Goal: Task Accomplishment & Management: Use online tool/utility

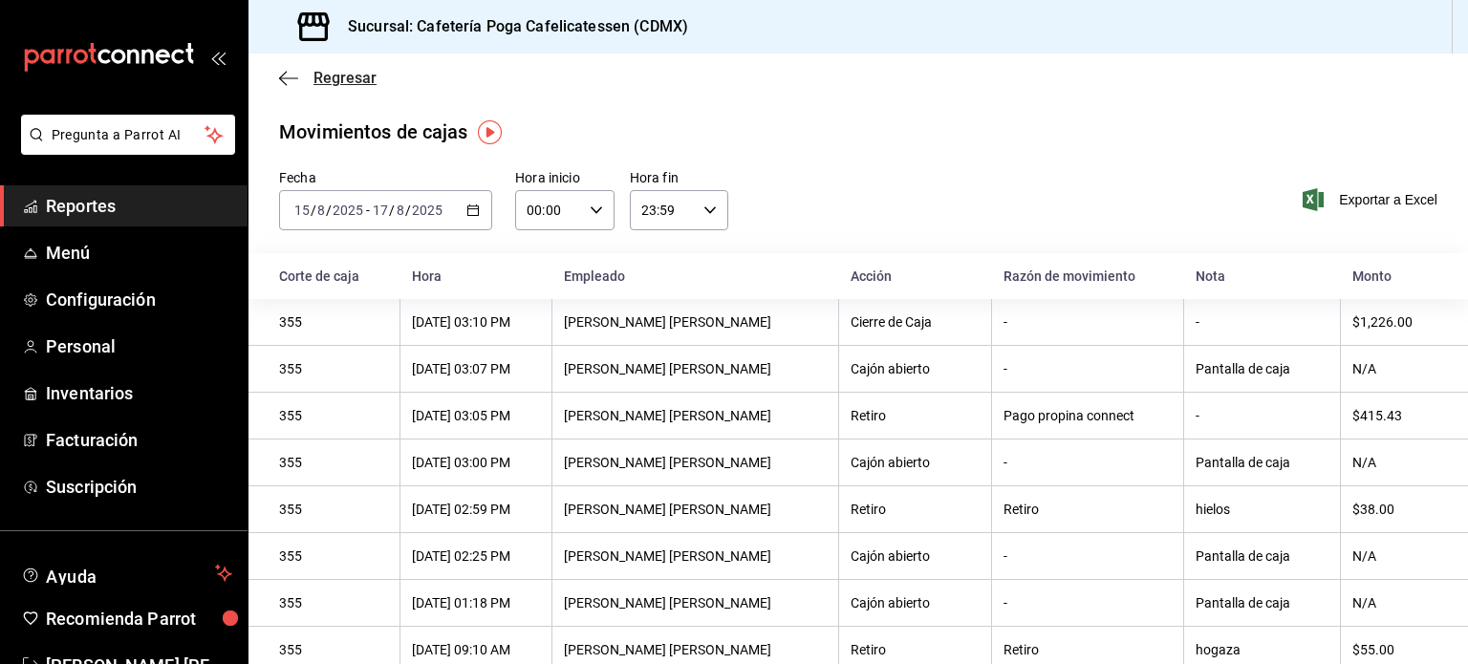
click at [300, 81] on span "Regresar" at bounding box center [328, 78] width 98 height 18
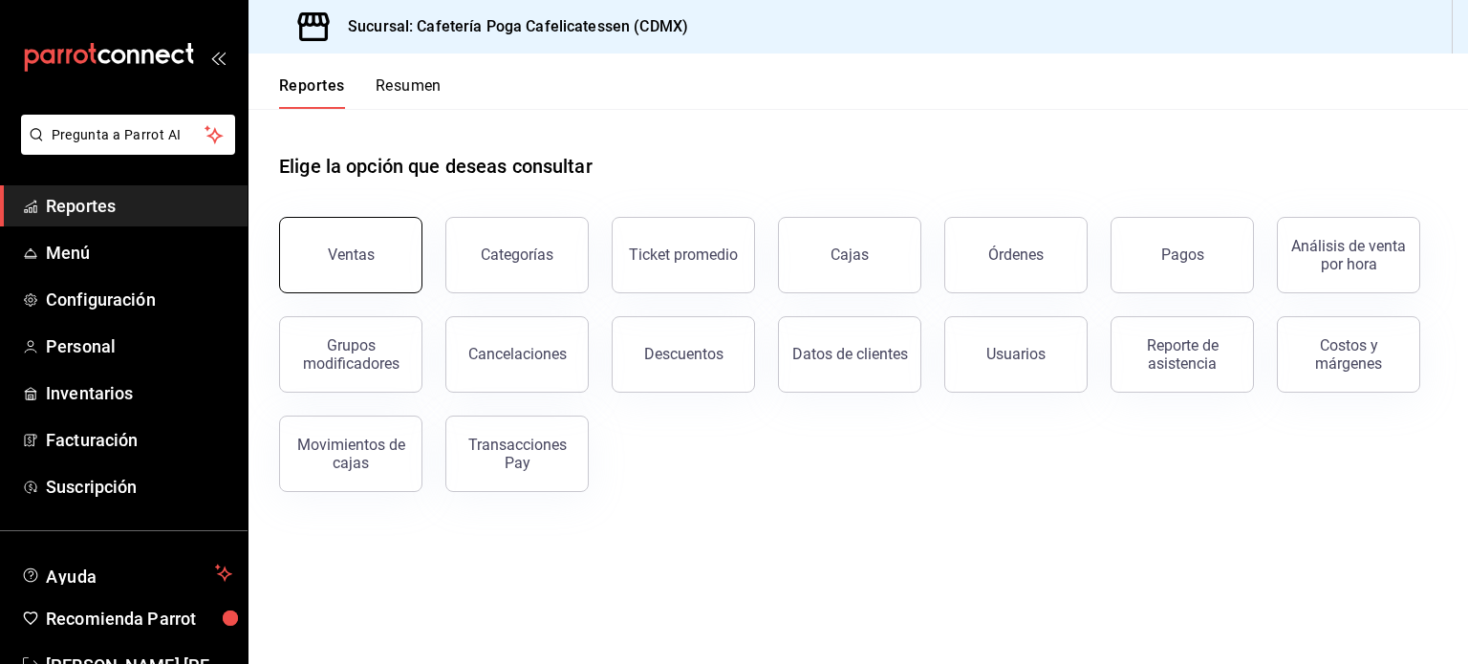
click at [380, 257] on button "Ventas" at bounding box center [350, 255] width 143 height 76
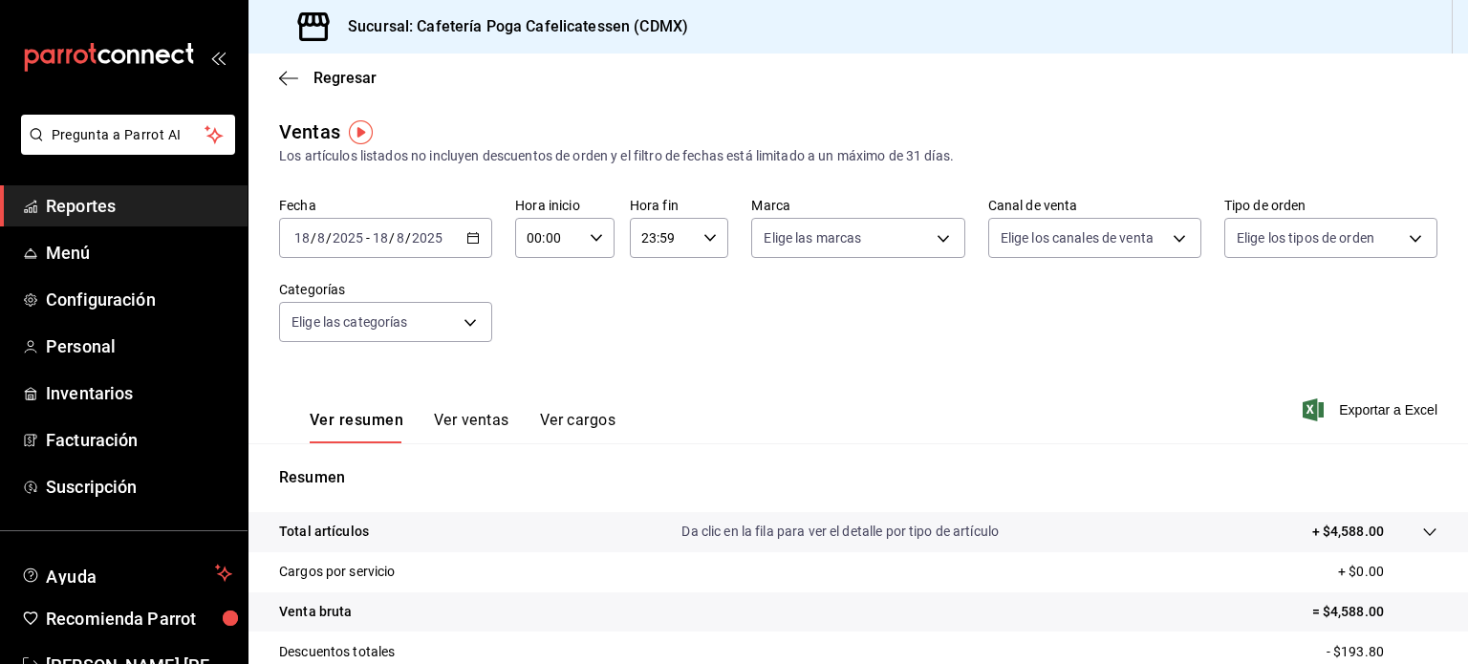
click at [467, 247] on div "[DATE] [DATE] - [DATE] [DATE]" at bounding box center [385, 238] width 213 height 40
click at [589, 324] on div "Fecha [DATE] [DATE] - [DATE] [DATE] Hora inicio 00:00 Hora inicio Hora fin 23:5…" at bounding box center [858, 281] width 1159 height 168
click at [467, 244] on icon "button" at bounding box center [473, 237] width 13 height 13
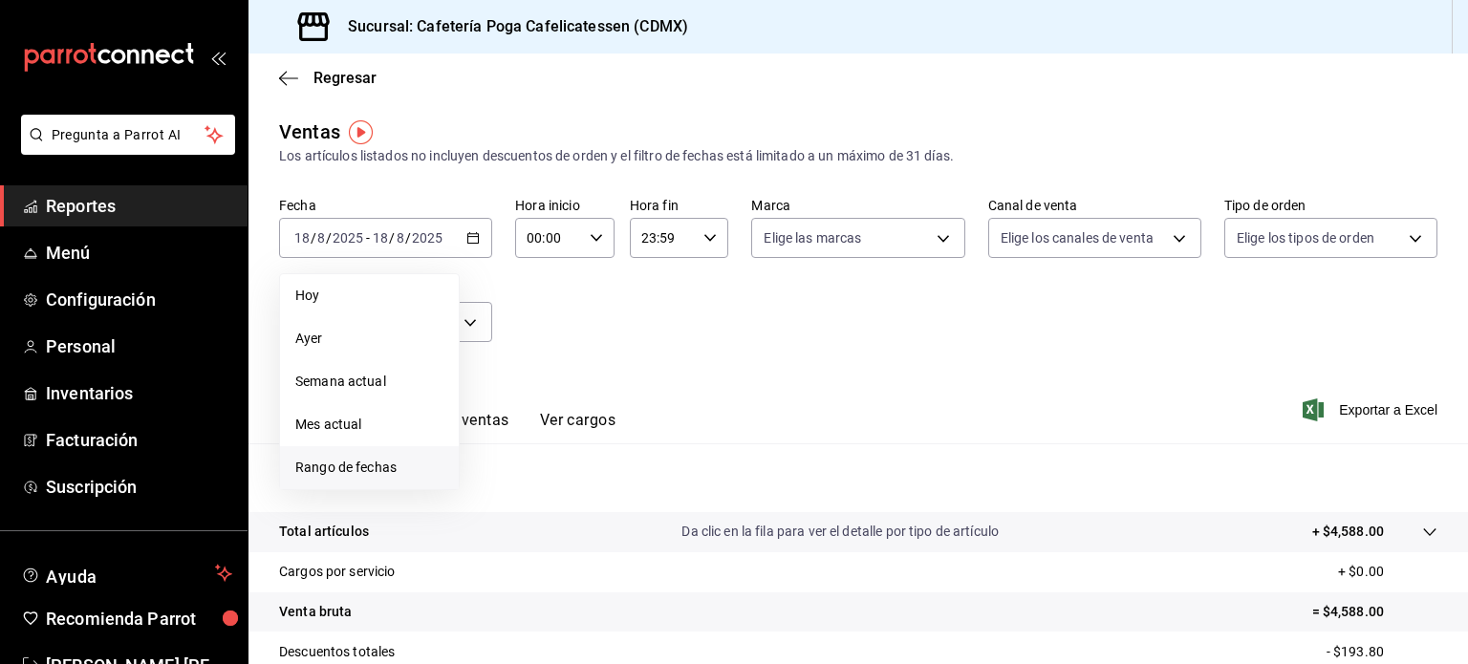
click at [356, 470] on span "Rango de fechas" at bounding box center [369, 468] width 148 height 20
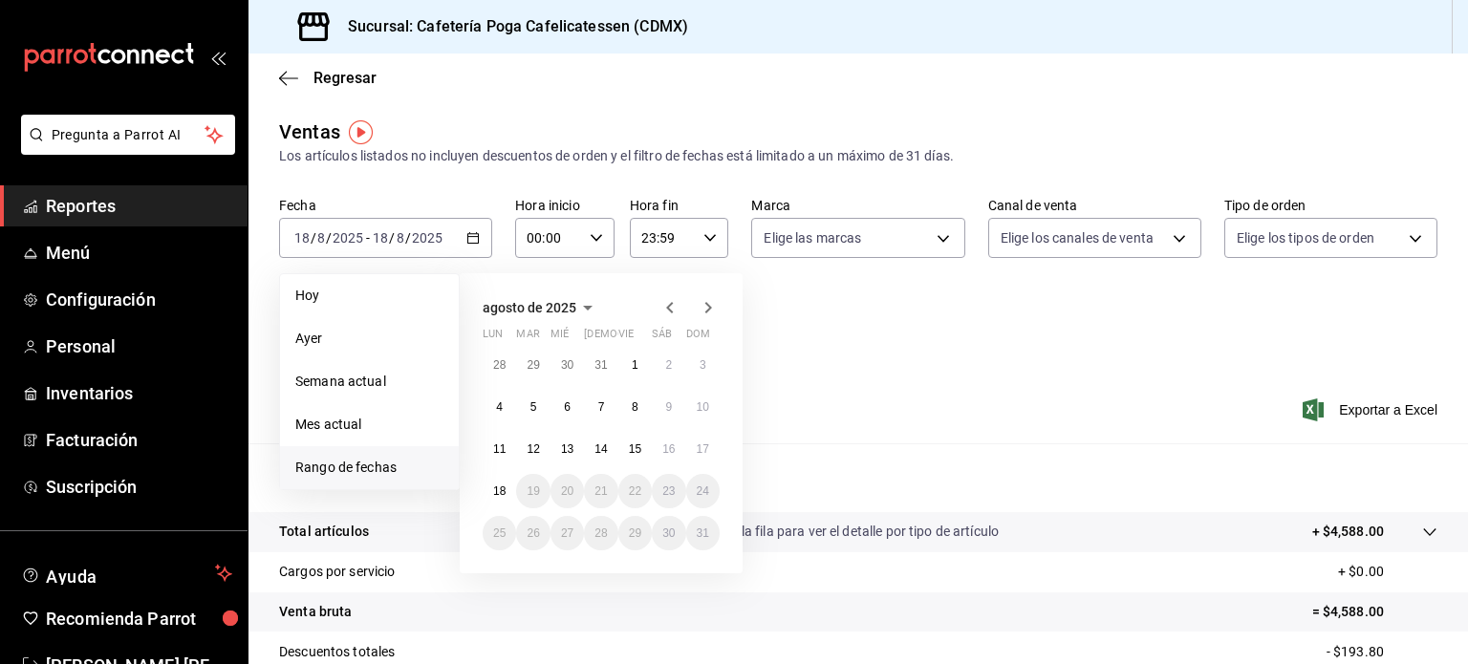
click at [673, 301] on icon "button" at bounding box center [670, 307] width 23 height 23
click at [535, 366] on abbr "1" at bounding box center [534, 372] width 7 height 13
click at [600, 534] on abbr "31" at bounding box center [601, 540] width 12 height 13
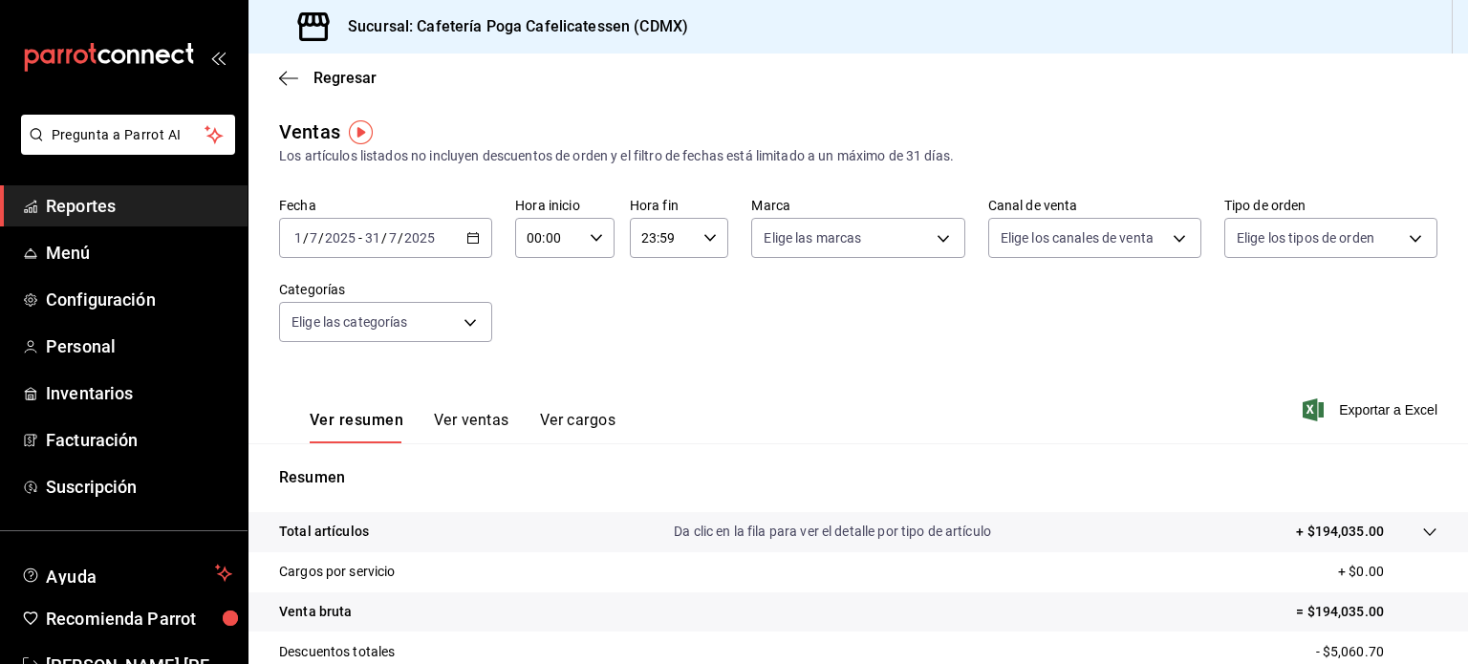
click at [465, 416] on button "Ver ventas" at bounding box center [472, 427] width 76 height 33
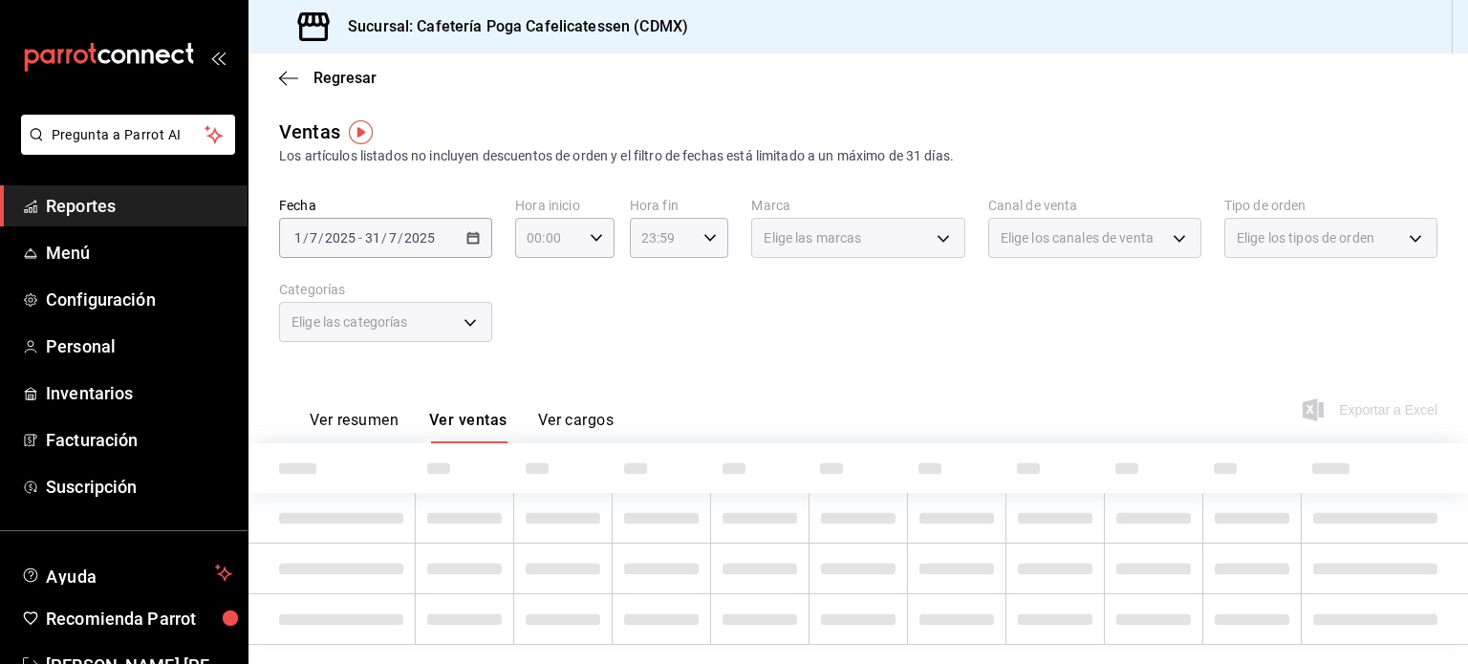
scroll to position [41, 0]
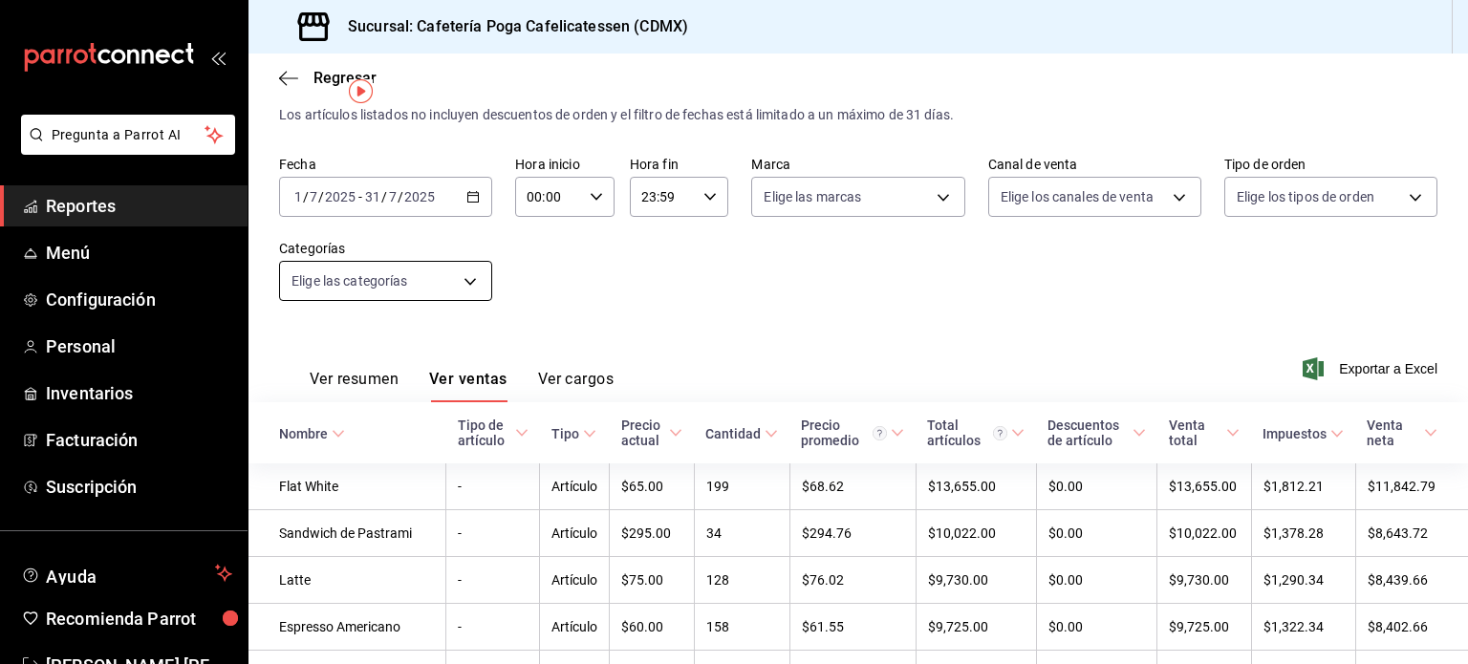
click at [461, 282] on body "Pregunta a Parrot AI Reportes Menú Configuración Personal Inventarios Facturaci…" at bounding box center [734, 332] width 1468 height 664
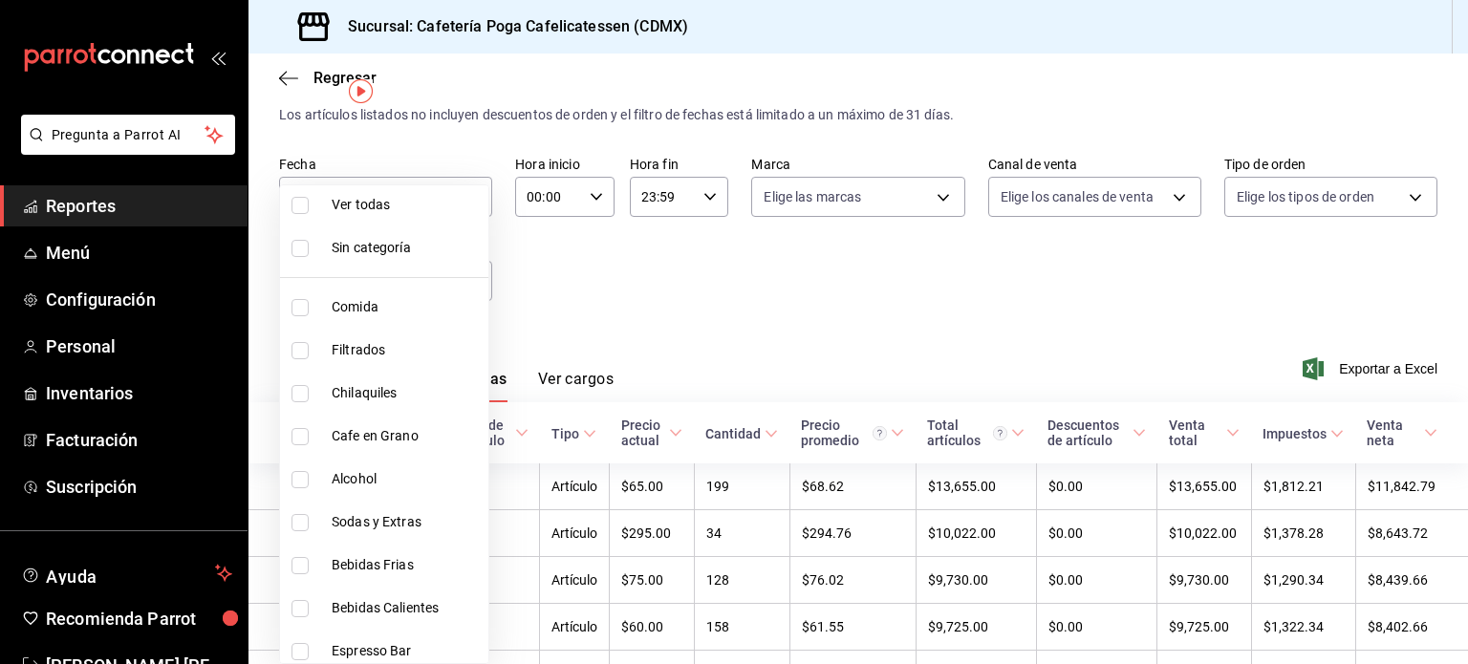
scroll to position [0, 0]
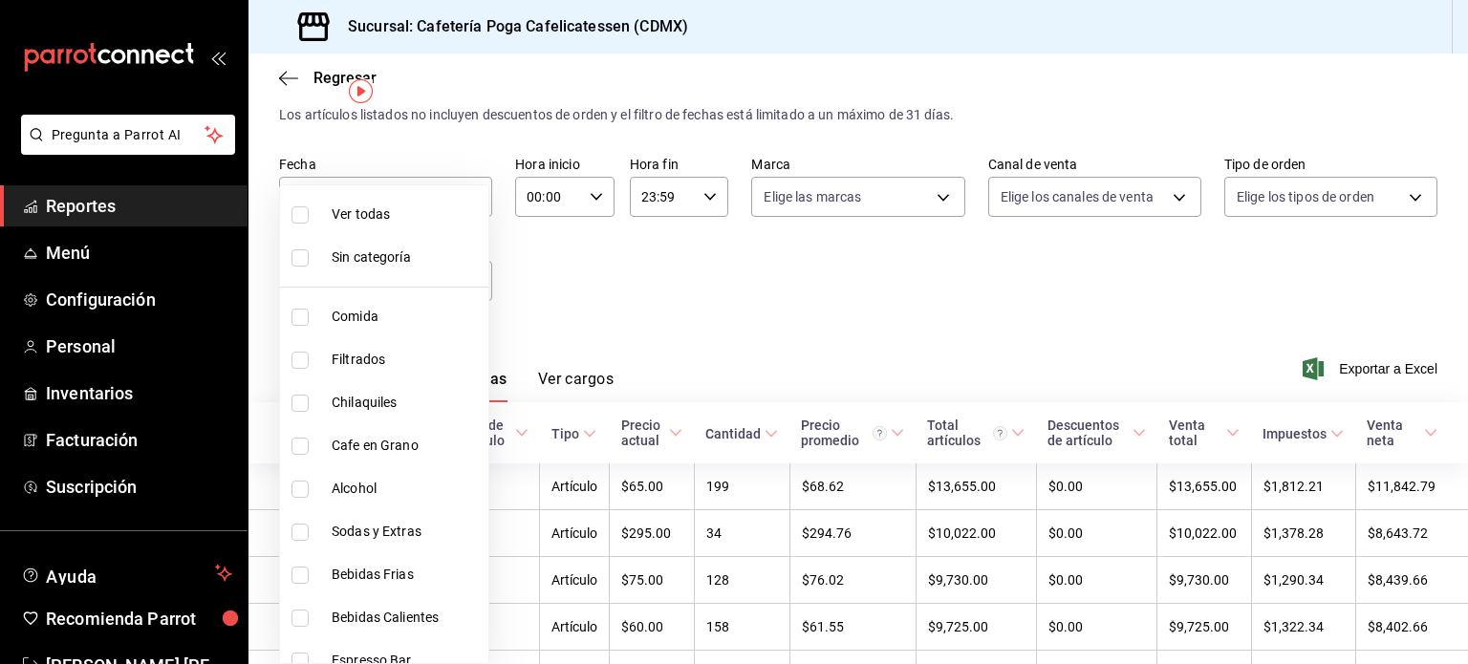
click at [300, 367] on input "checkbox" at bounding box center [300, 360] width 17 height 17
checkbox input "true"
type input "90c4a35c-cf9e-4c3f-a7db-b9996f6aa105"
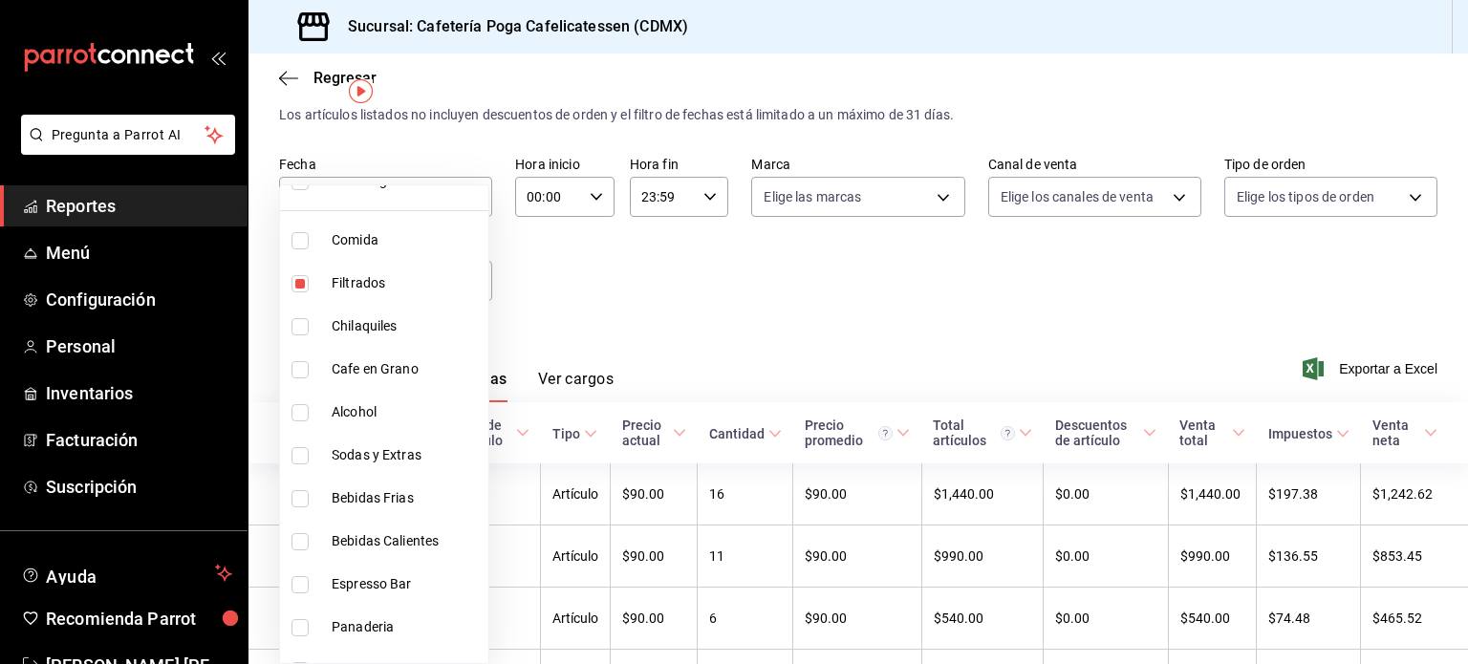
scroll to position [104, 0]
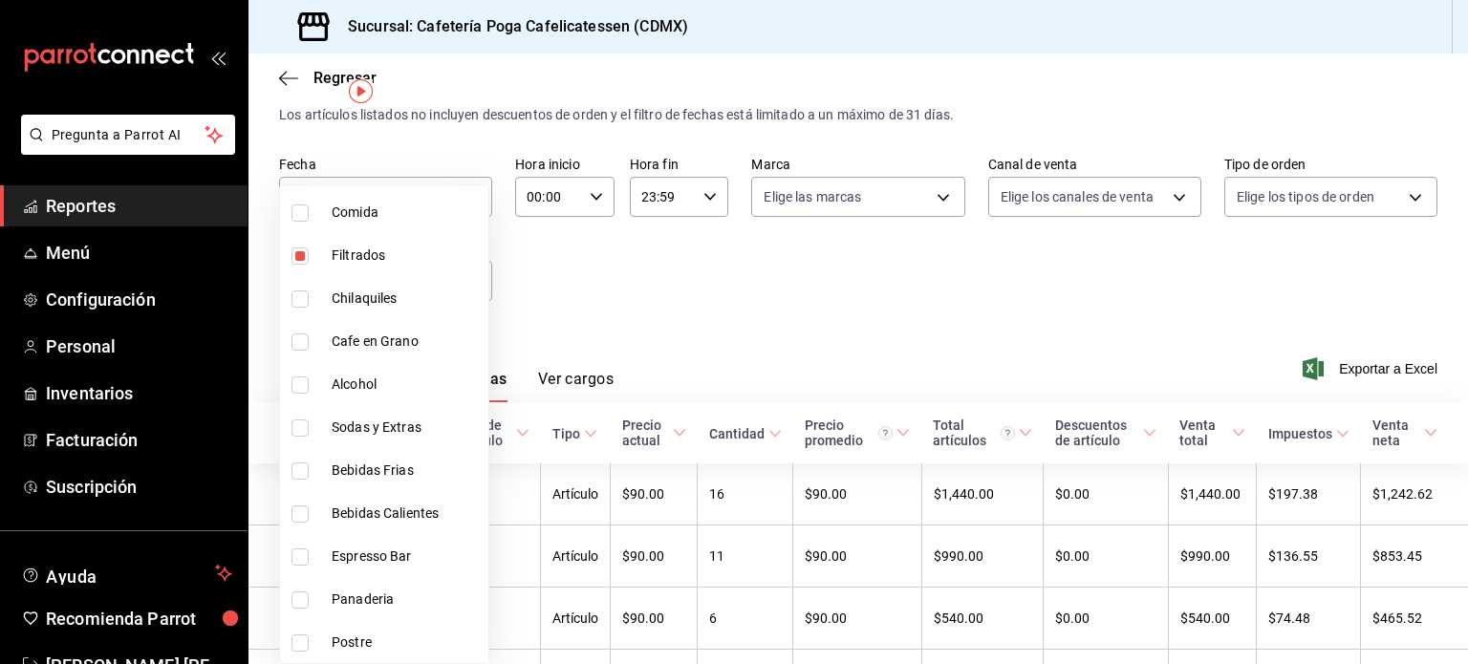
click at [306, 557] on input "checkbox" at bounding box center [300, 557] width 17 height 17
checkbox input "true"
type input "90c4a35c-cf9e-4c3f-a7db-b9996f6aa105,a708d5b1-5036-44b4-8131-95e3ece86a95"
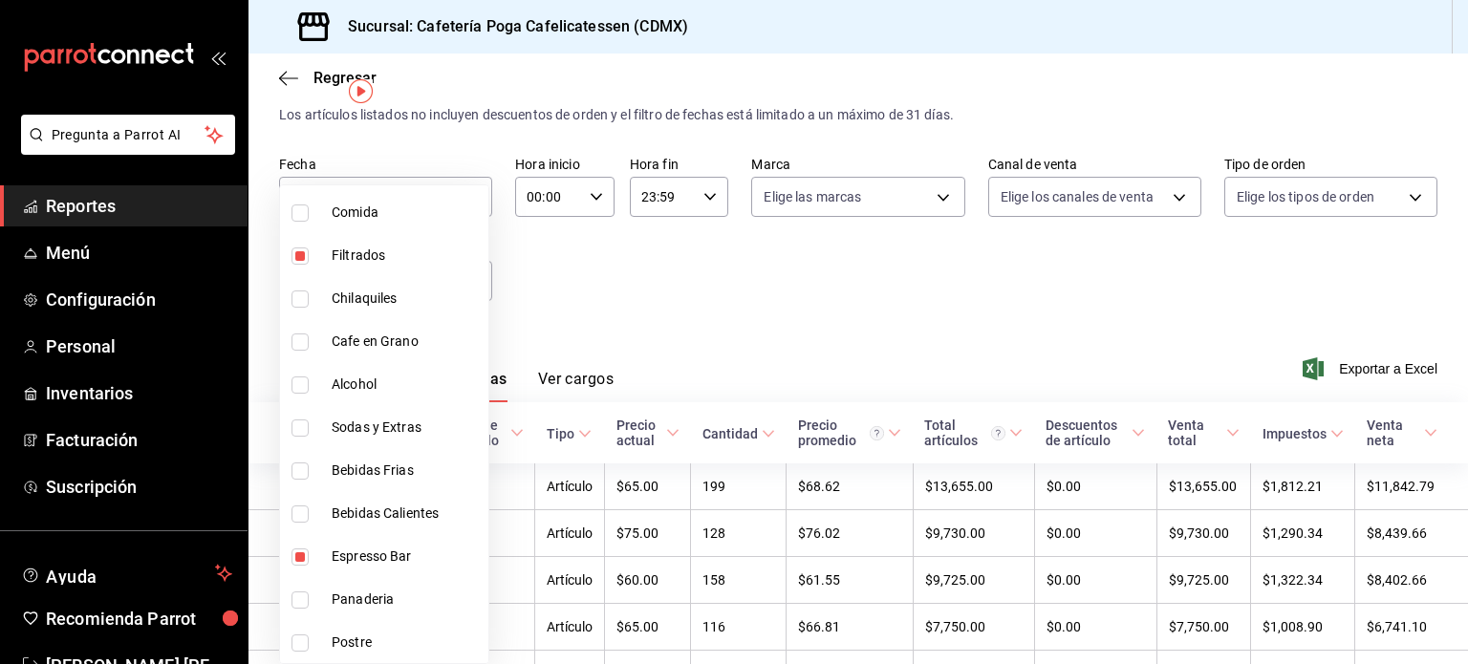
click at [662, 288] on div at bounding box center [734, 332] width 1468 height 664
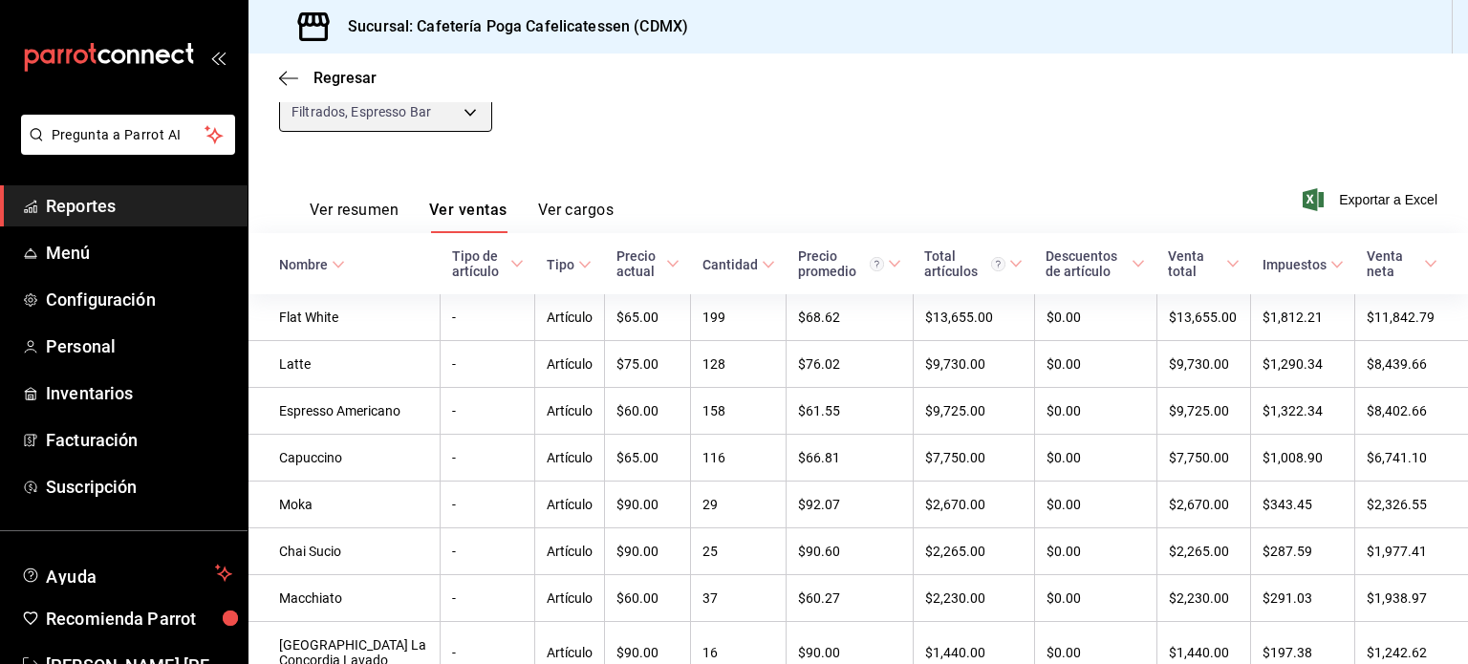
scroll to position [238, 0]
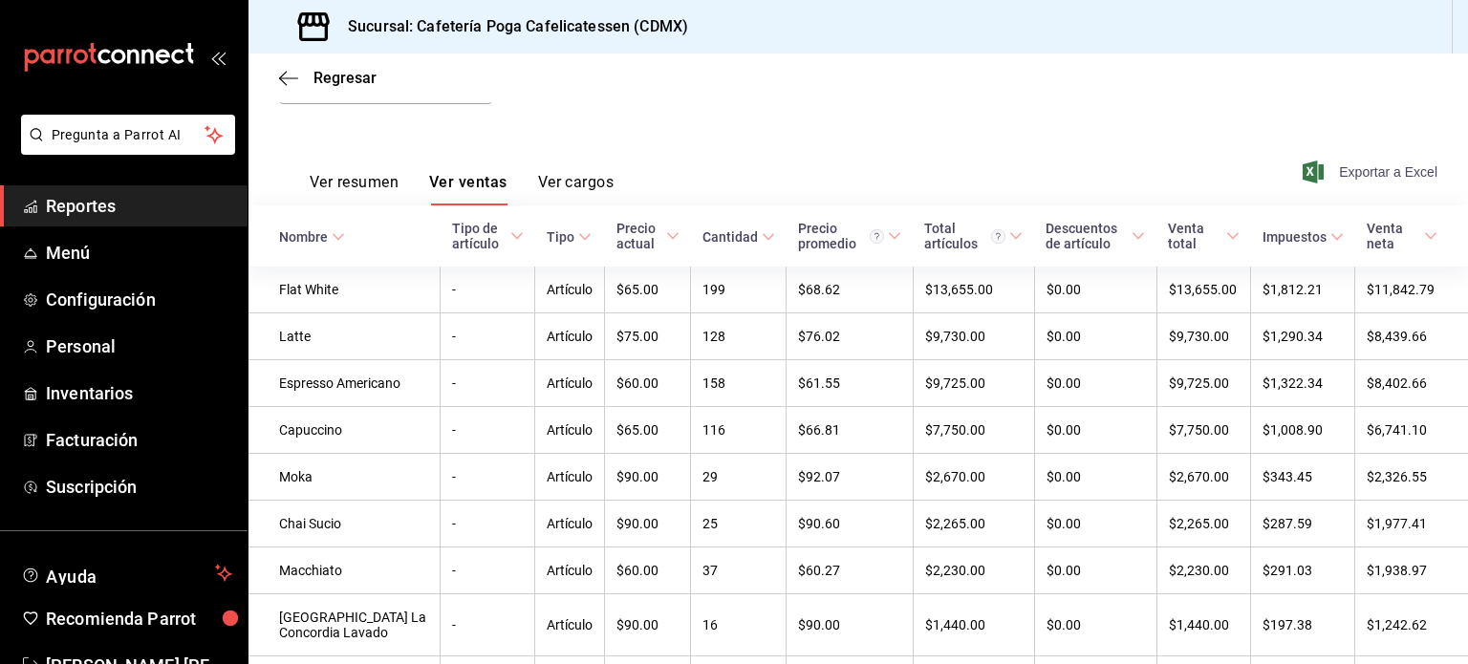
click at [1365, 167] on span "Exportar a Excel" at bounding box center [1372, 172] width 131 height 23
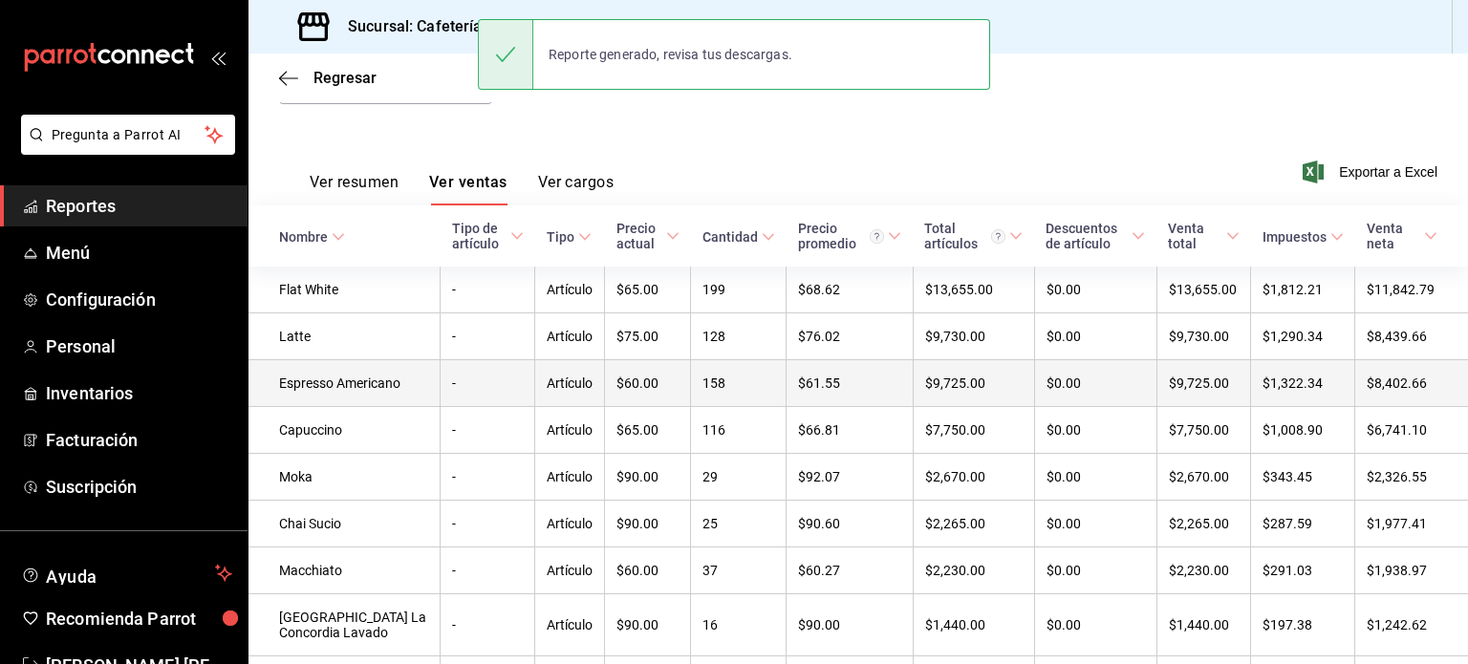
scroll to position [115, 0]
